Goal: Information Seeking & Learning: Learn about a topic

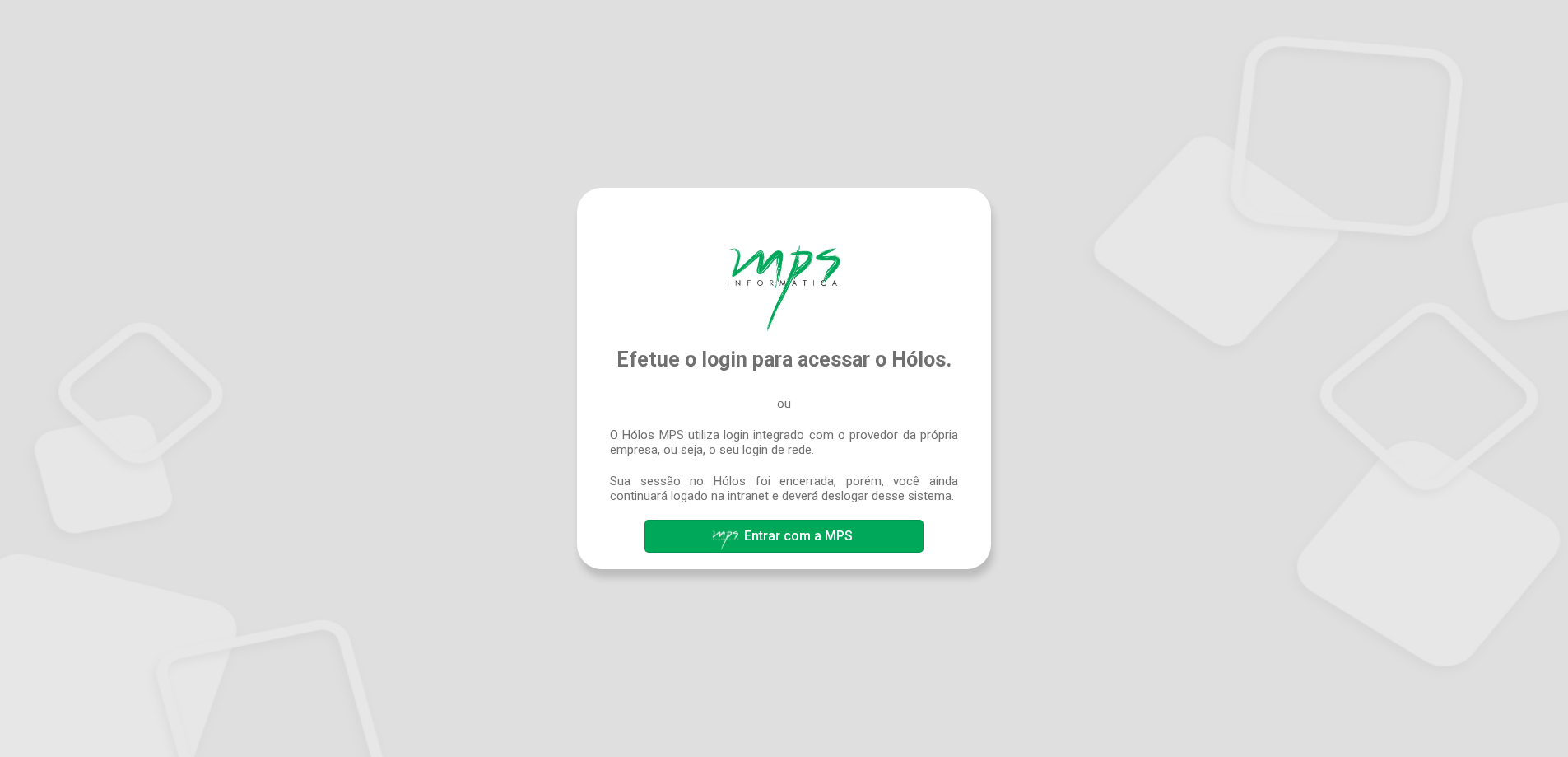
click at [813, 549] on span "Entrar com a MPS" at bounding box center [784, 537] width 146 height 29
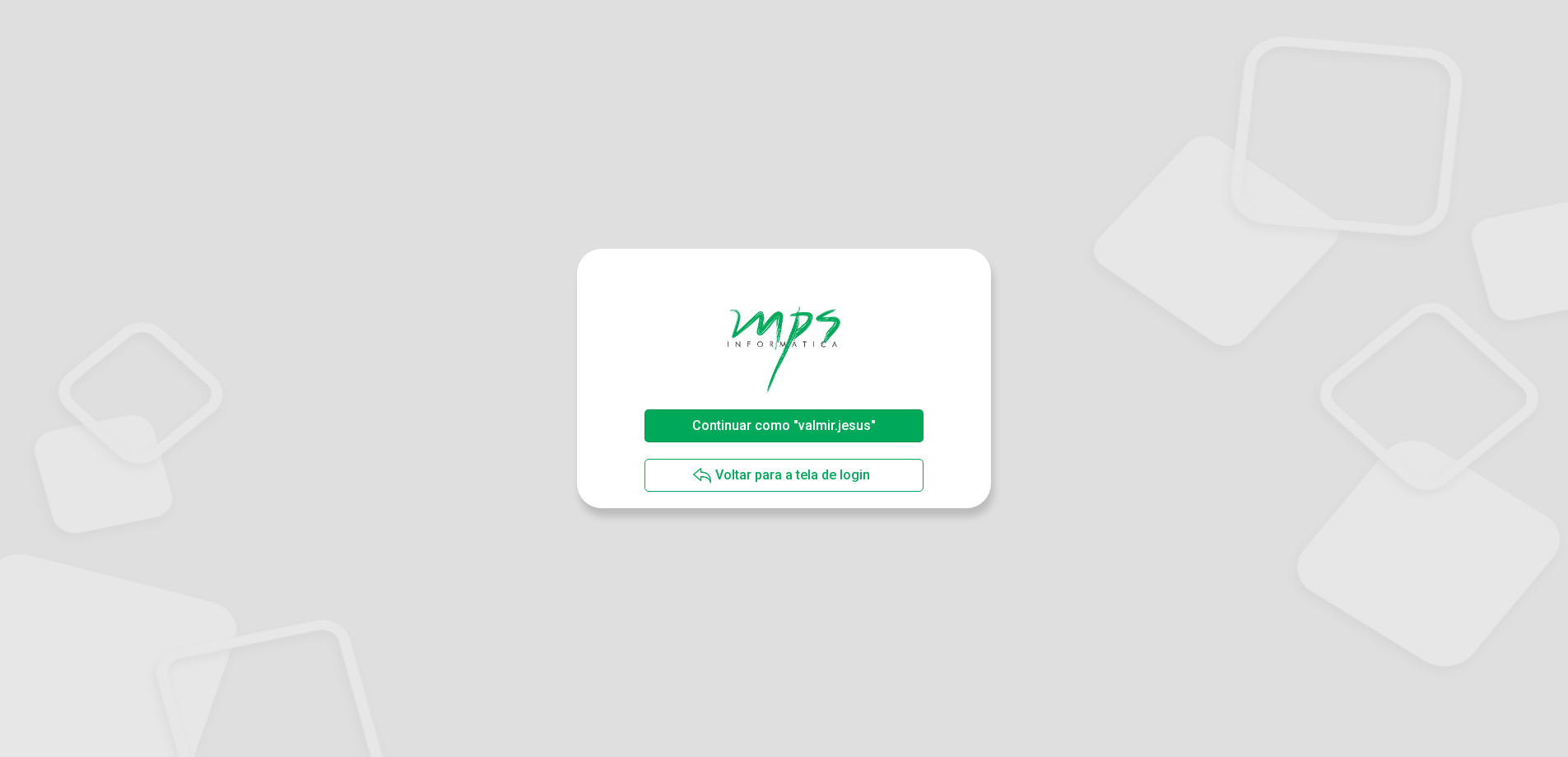
click at [786, 432] on span "Continuar como "valmir.jesus"" at bounding box center [784, 425] width 184 height 15
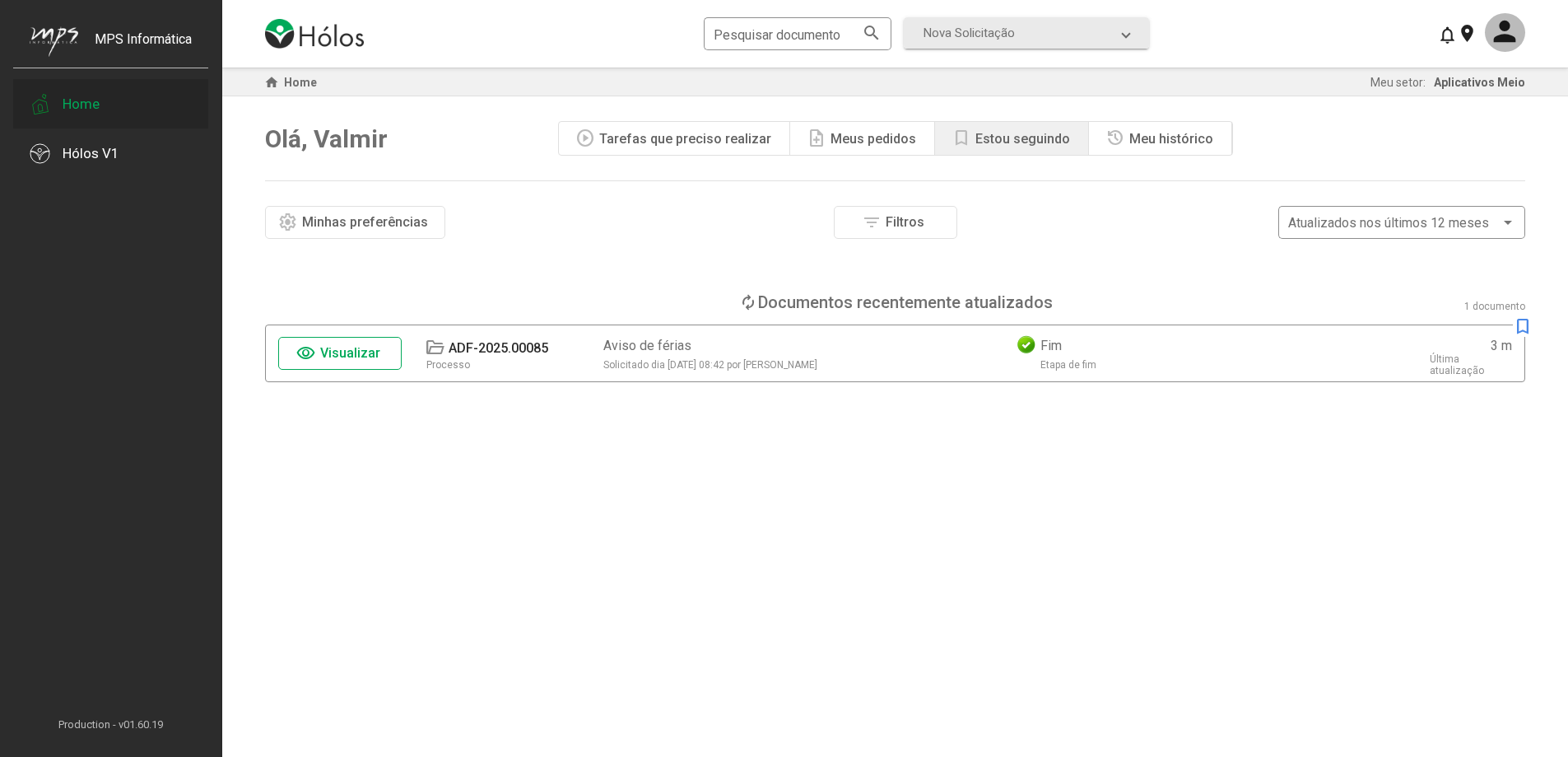
click at [74, 113] on div "Home" at bounding box center [111, 103] width 195 height 49
click at [454, 352] on div "ADF-2025.00085" at bounding box center [498, 348] width 99 height 15
click at [366, 358] on span "Visualizar" at bounding box center [350, 352] width 60 height 15
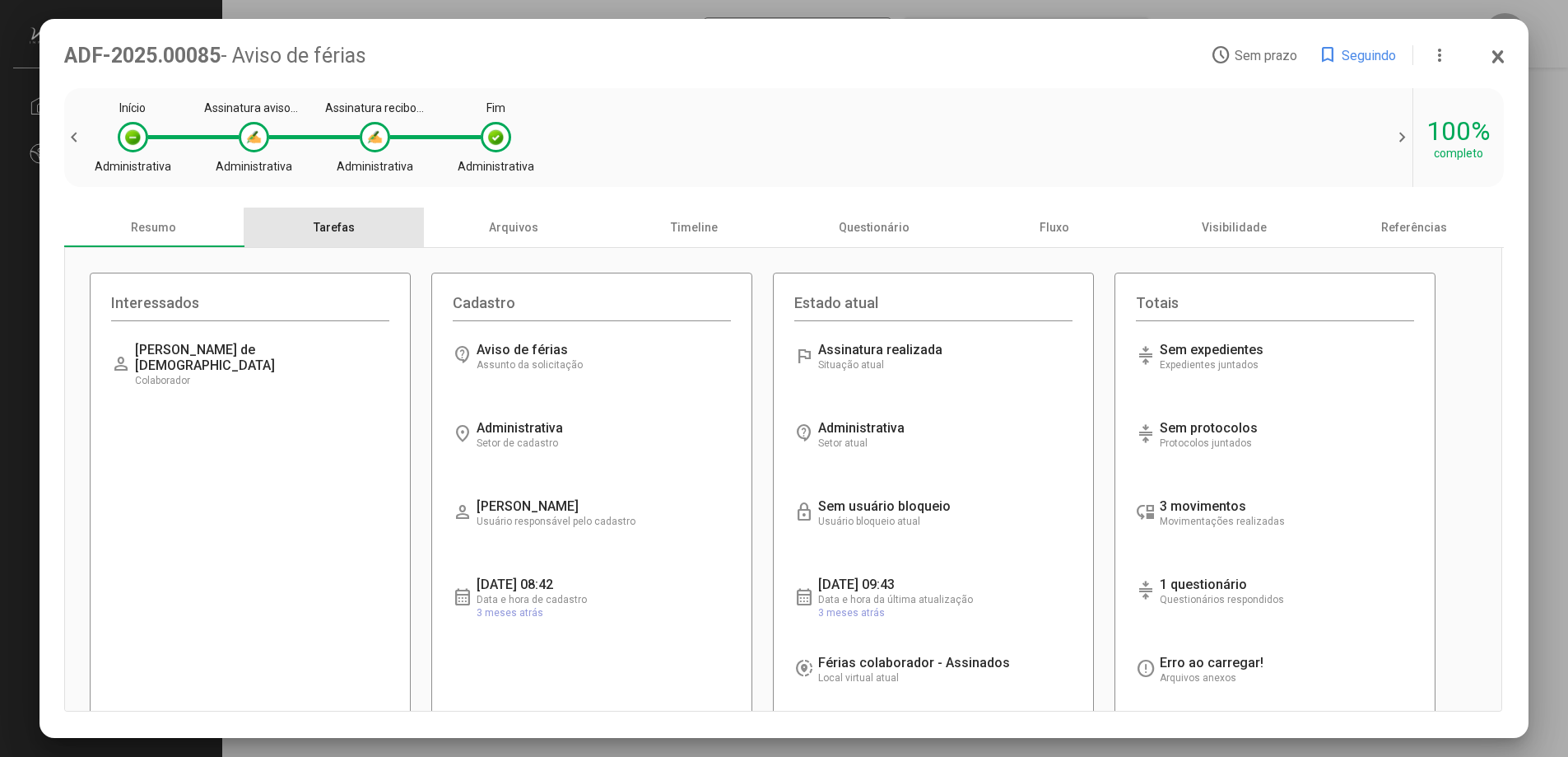
click at [348, 237] on div "Tarefas" at bounding box center [333, 228] width 180 height 39
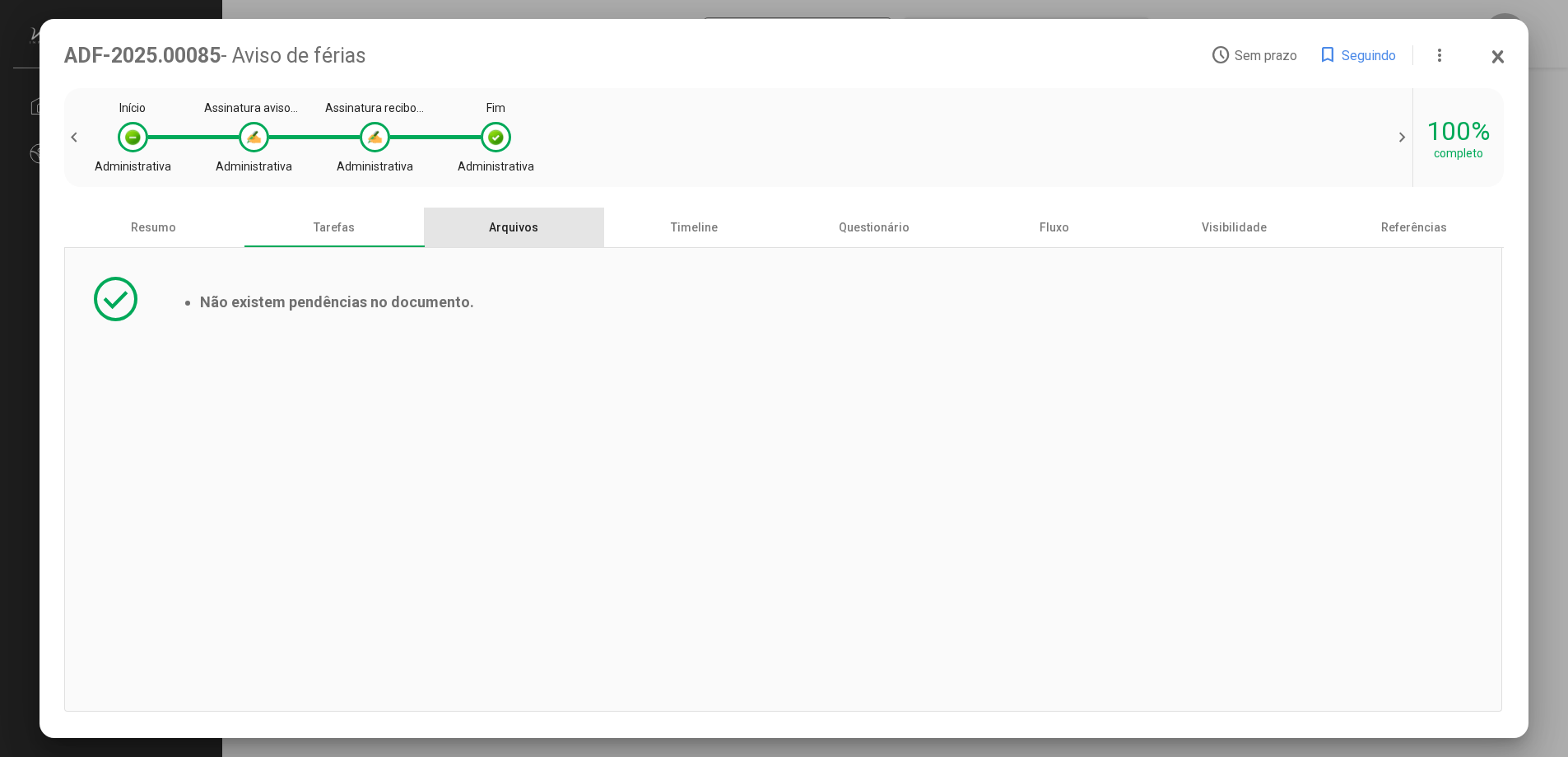
click at [493, 232] on div "Arquivos" at bounding box center [513, 228] width 180 height 39
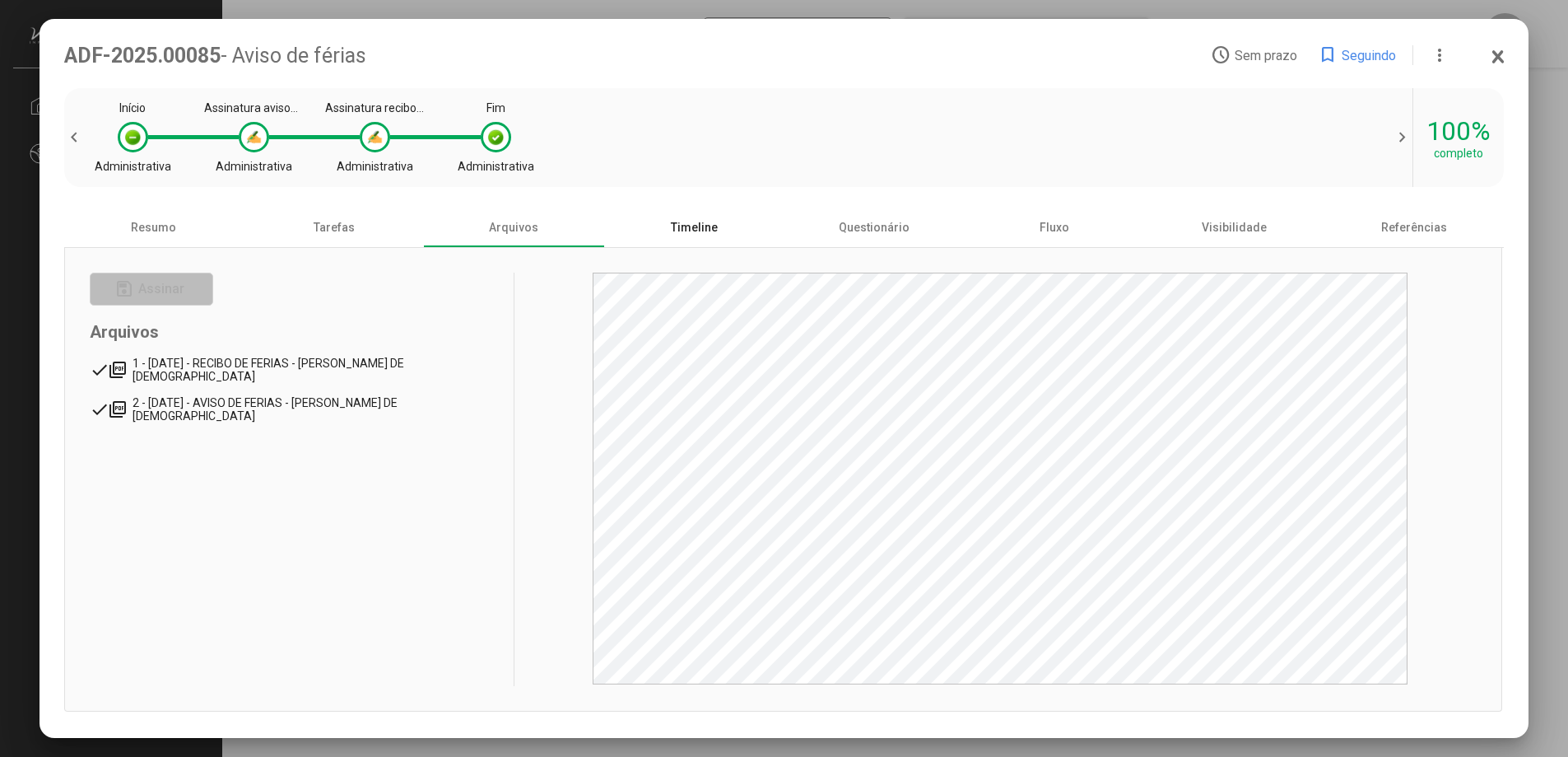
click at [696, 235] on div "Timeline" at bounding box center [694, 228] width 180 height 39
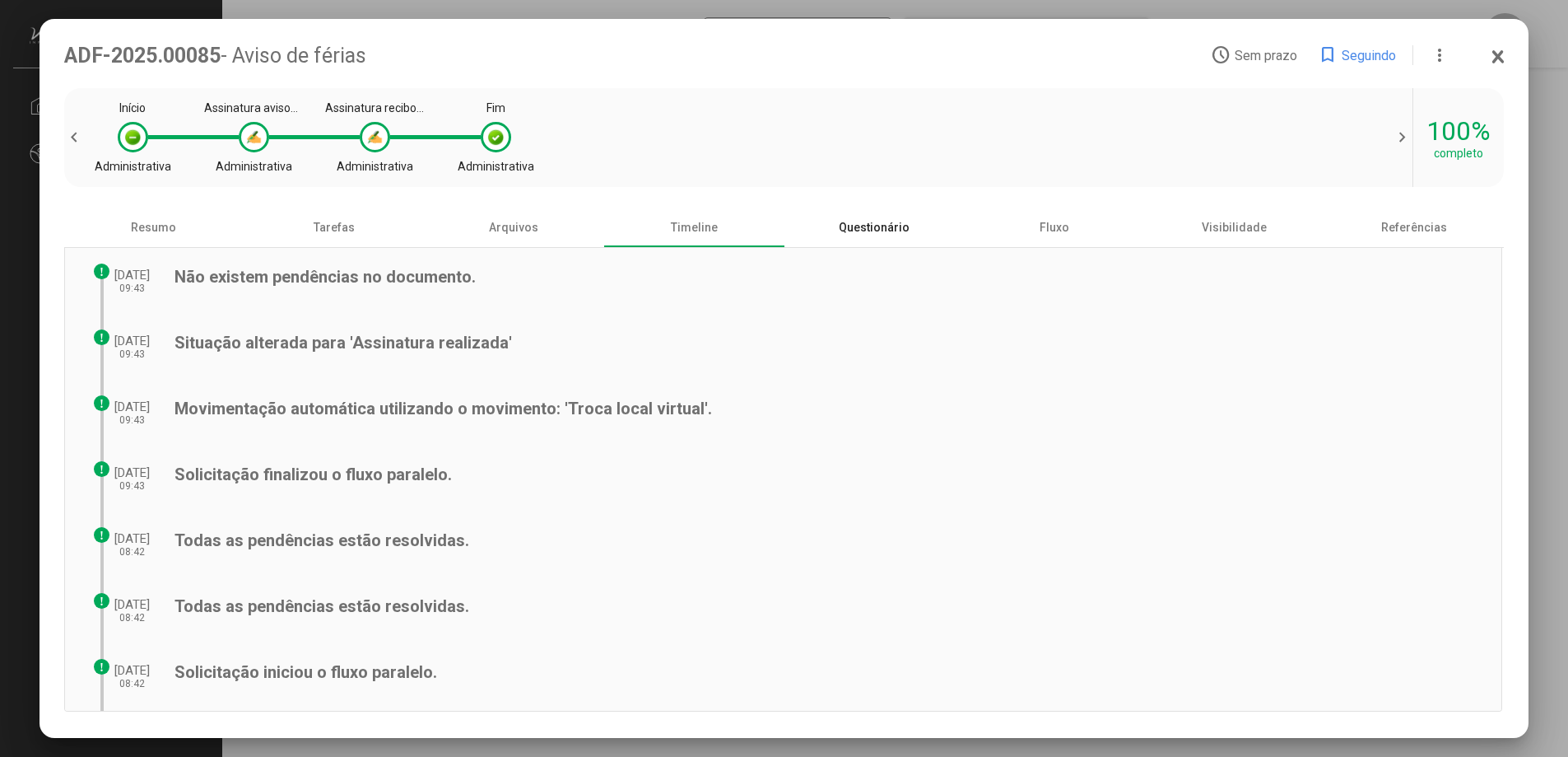
click at [860, 229] on div "Questionário" at bounding box center [874, 228] width 180 height 39
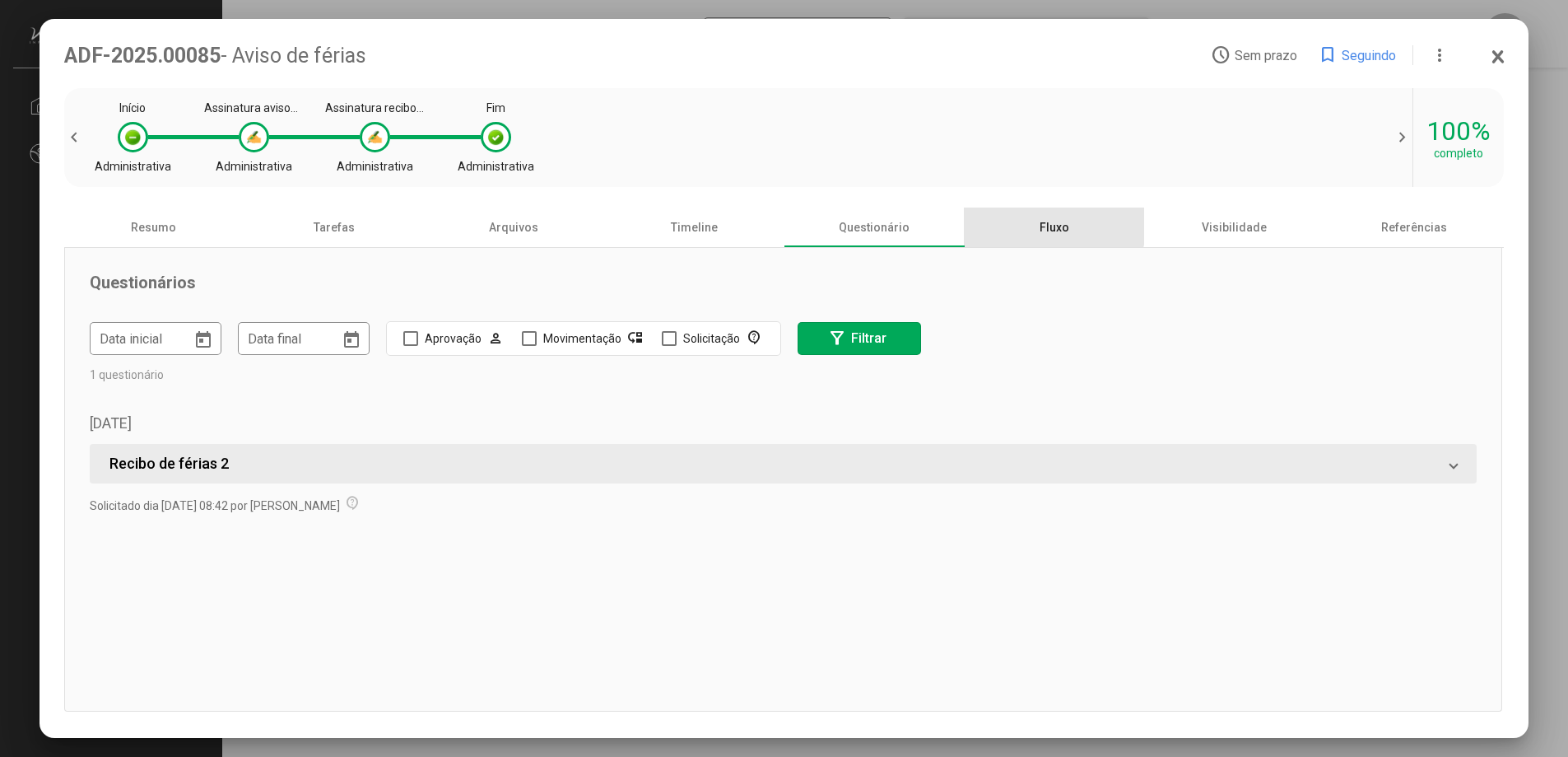
click at [1048, 225] on div "Fluxo" at bounding box center [1053, 228] width 180 height 39
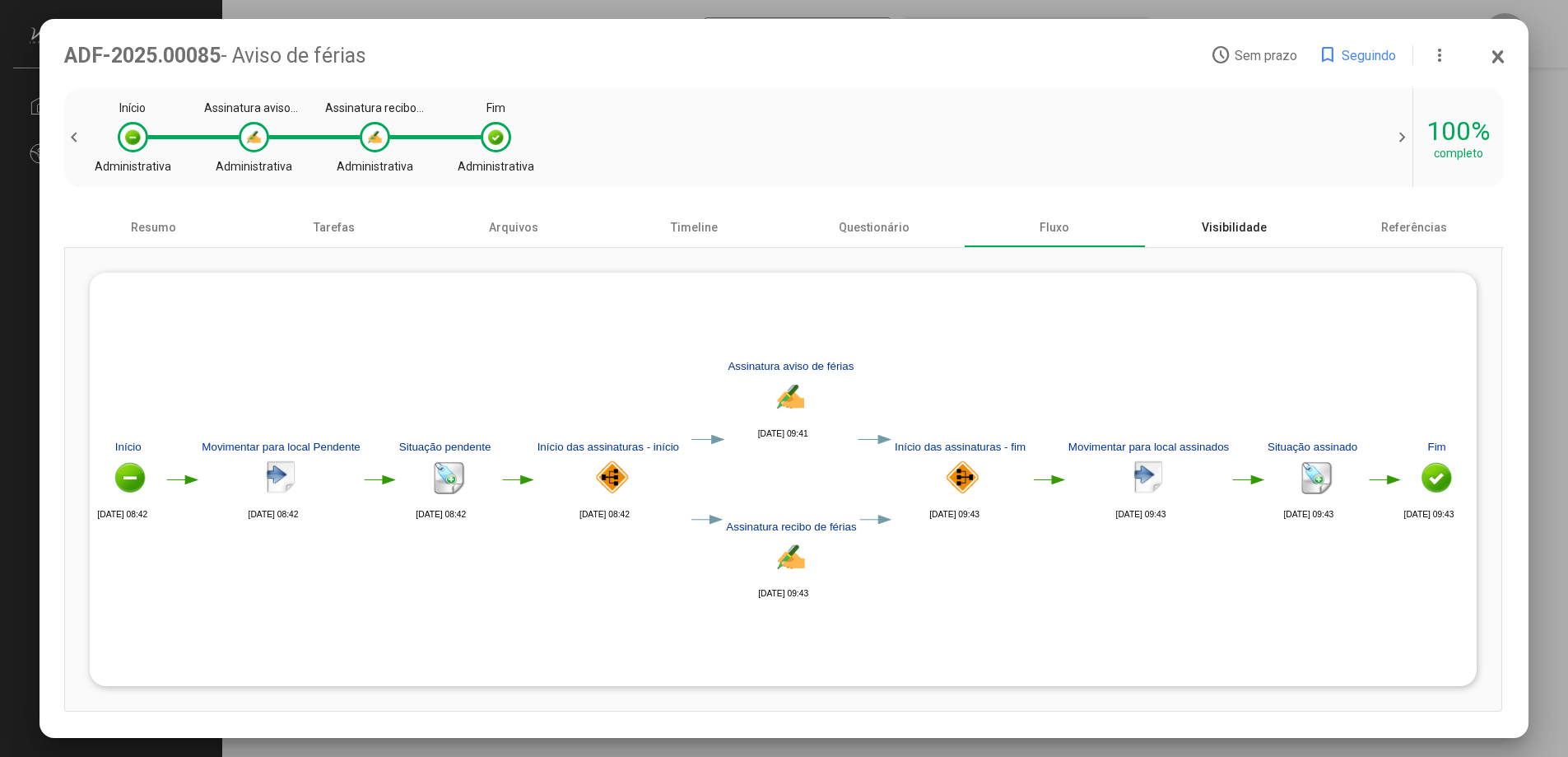
click at [1219, 231] on div "Visibilidade" at bounding box center [1234, 228] width 180 height 39
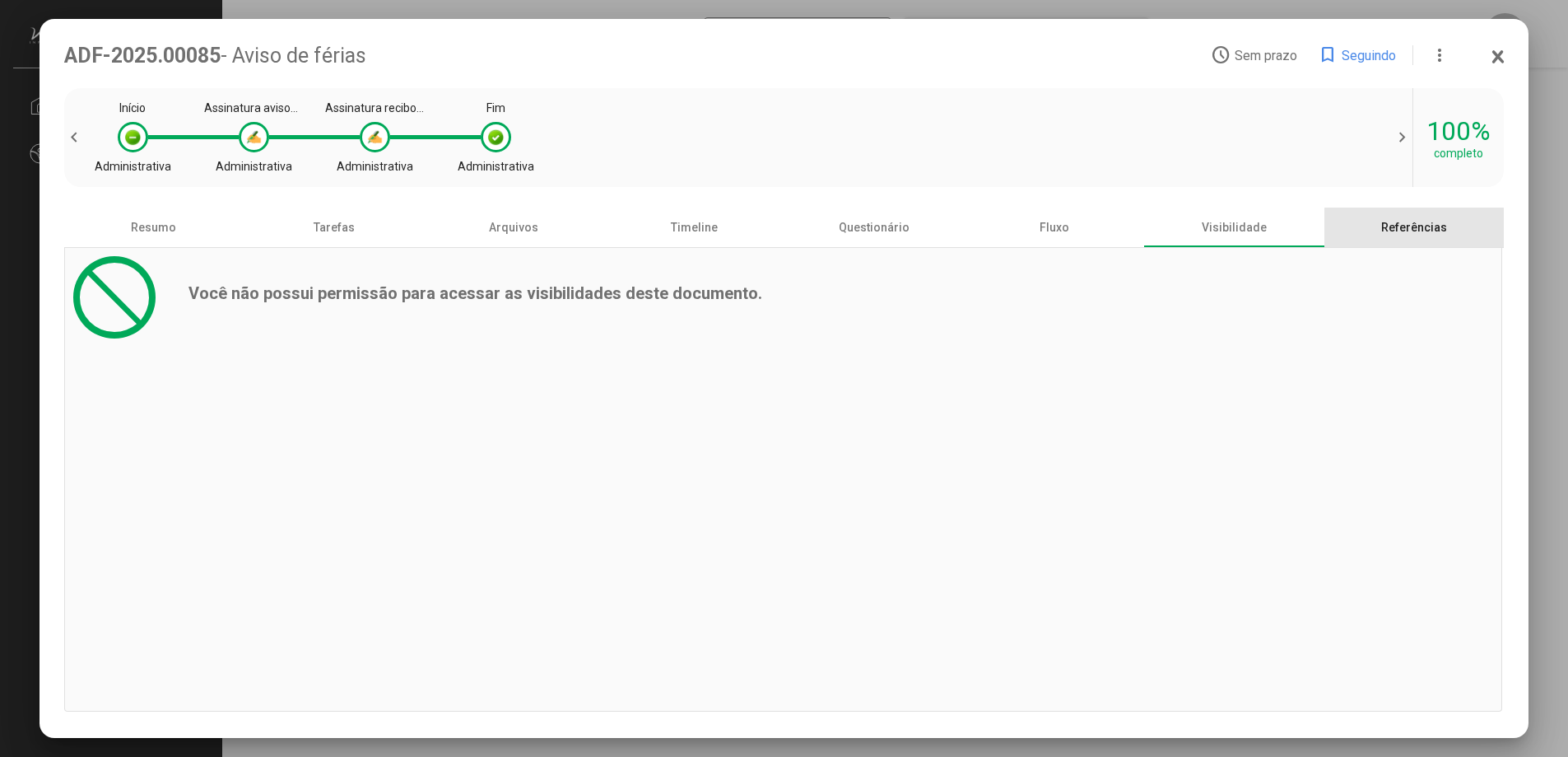
click at [1414, 234] on div "Referências" at bounding box center [1414, 228] width 180 height 39
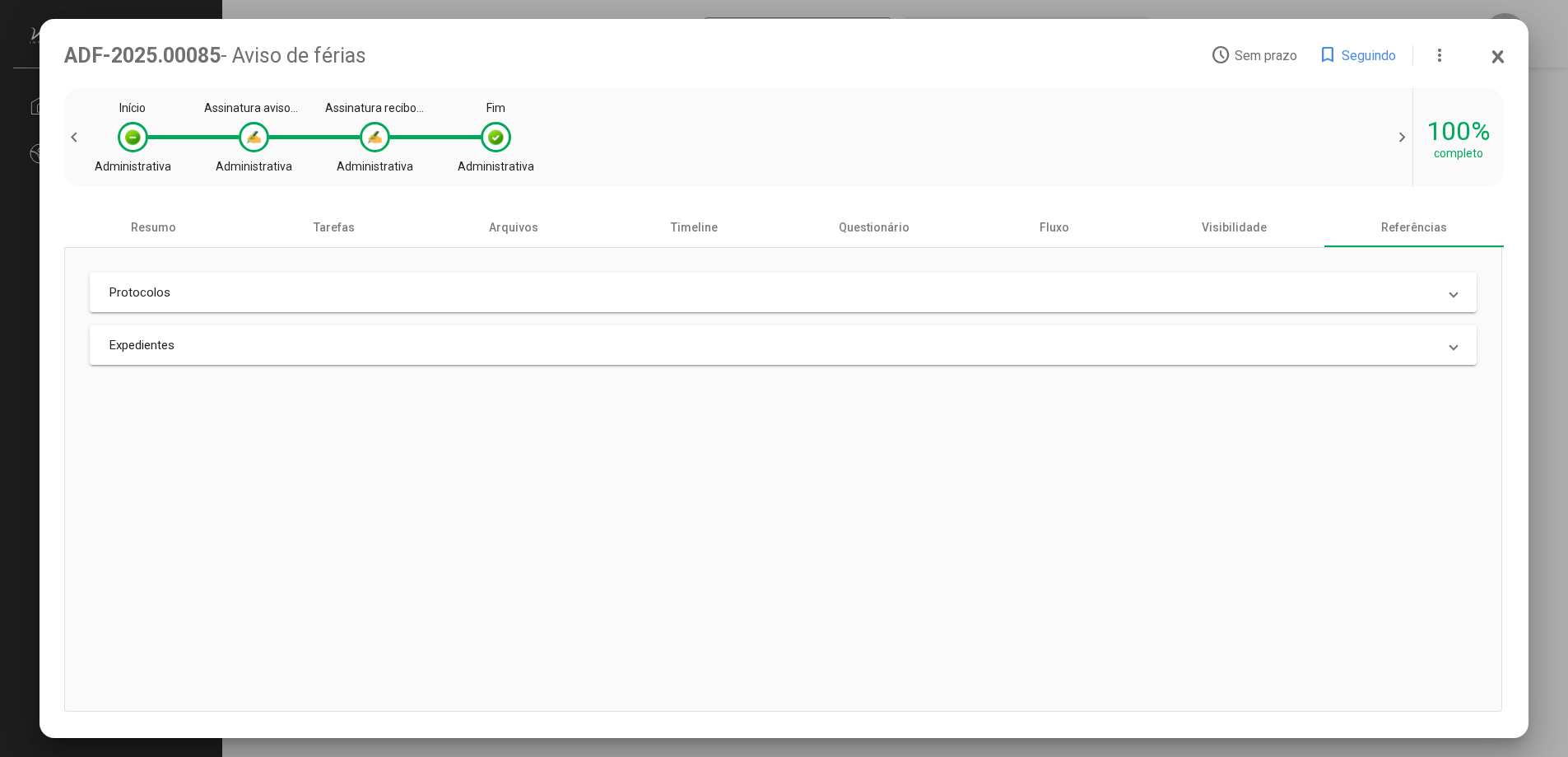
click at [1497, 57] on icon at bounding box center [1497, 56] width 8 height 11
